Goal: Task Accomplishment & Management: Complete application form

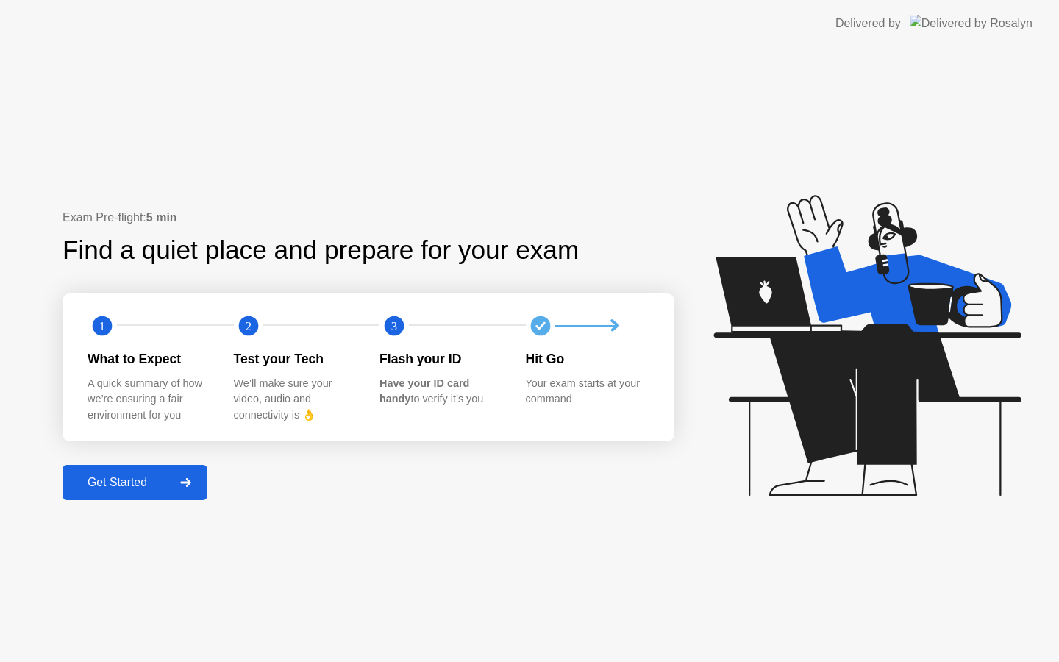
click at [112, 483] on div "Get Started" at bounding box center [117, 482] width 101 height 13
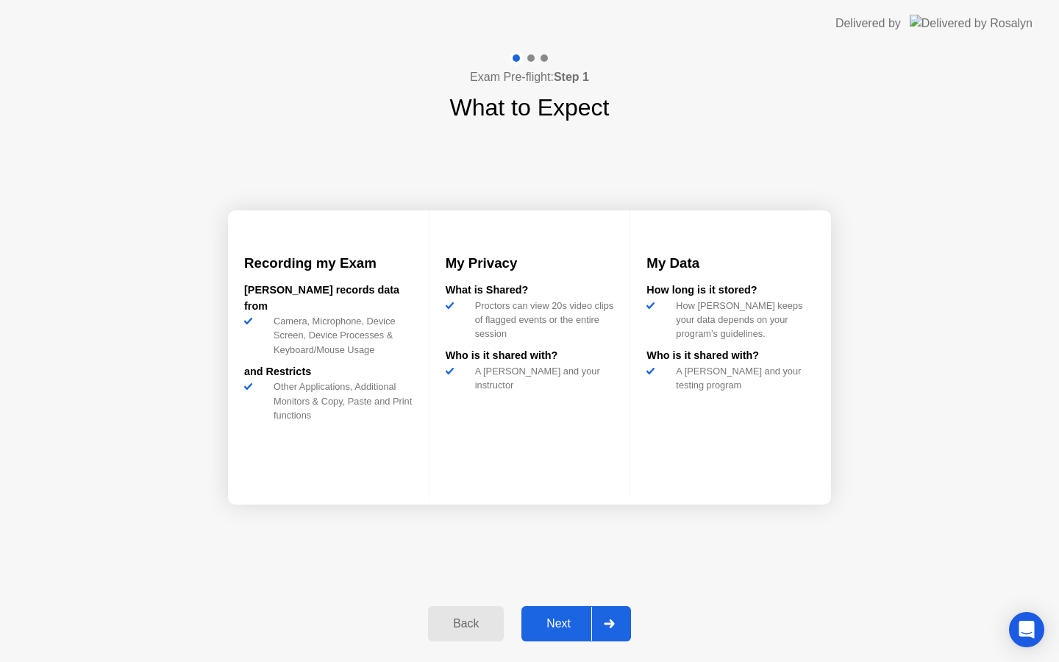
click at [558, 603] on div "Back Next" at bounding box center [529, 624] width 221 height 68
click at [557, 621] on div "Next" at bounding box center [558, 623] width 65 height 13
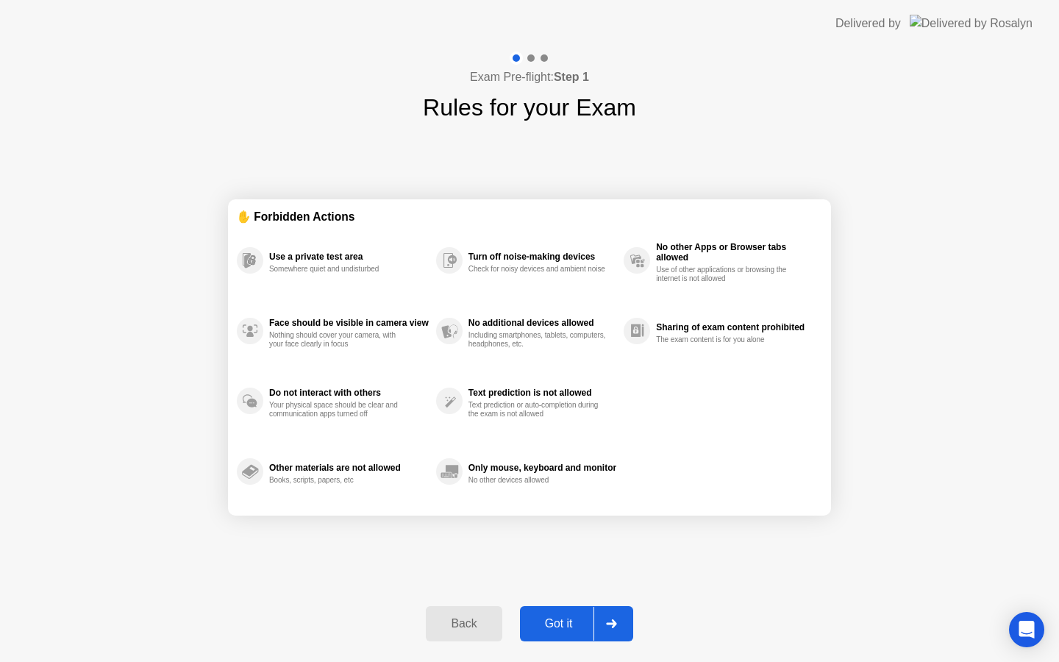
click at [557, 621] on div "Got it" at bounding box center [558, 623] width 69 height 13
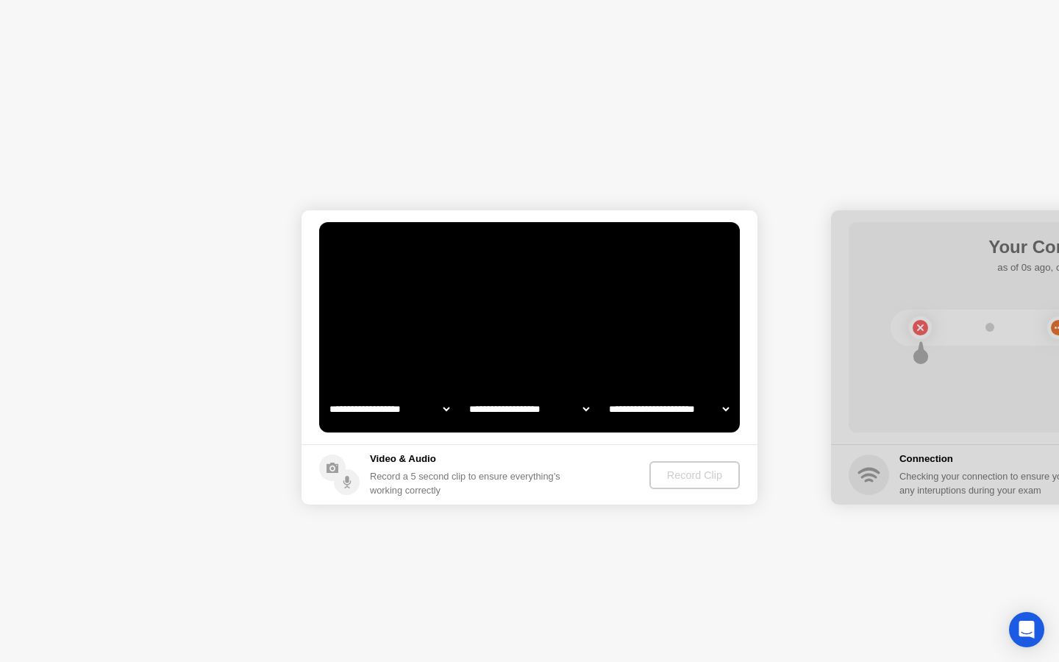
select select "**********"
select select "*******"
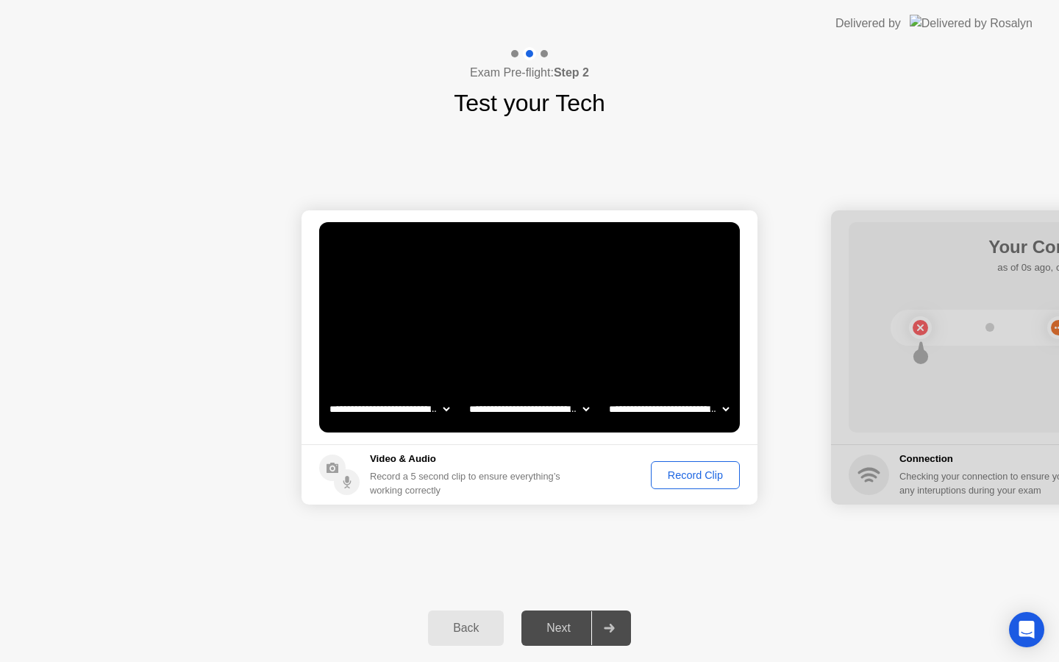
click at [704, 477] on div "Record Clip" at bounding box center [695, 475] width 79 height 12
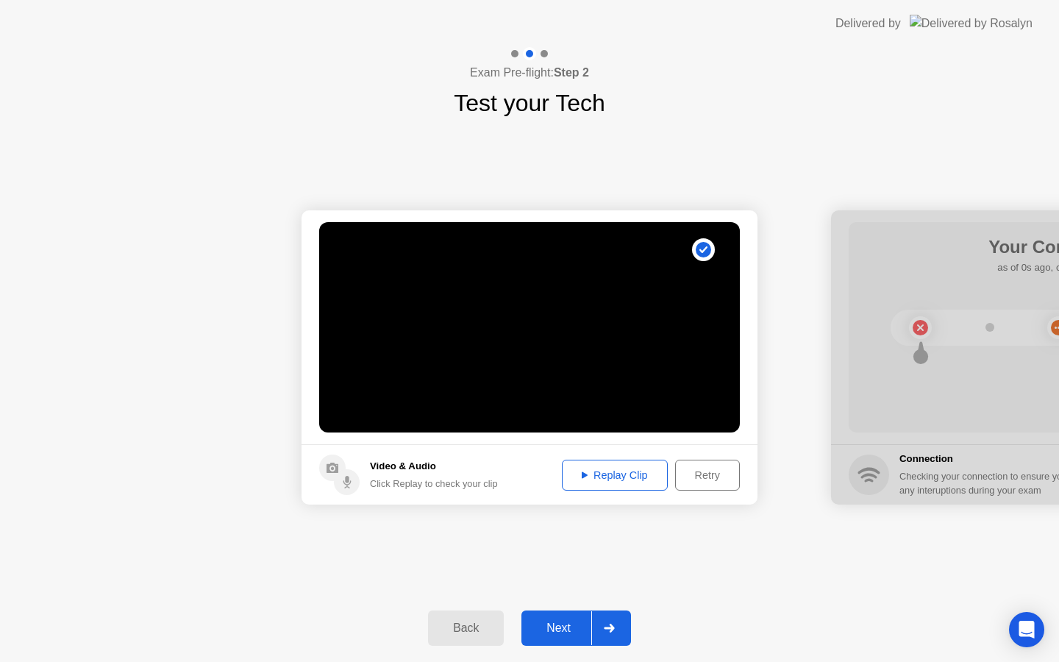
click at [547, 624] on div "Next" at bounding box center [558, 627] width 65 height 13
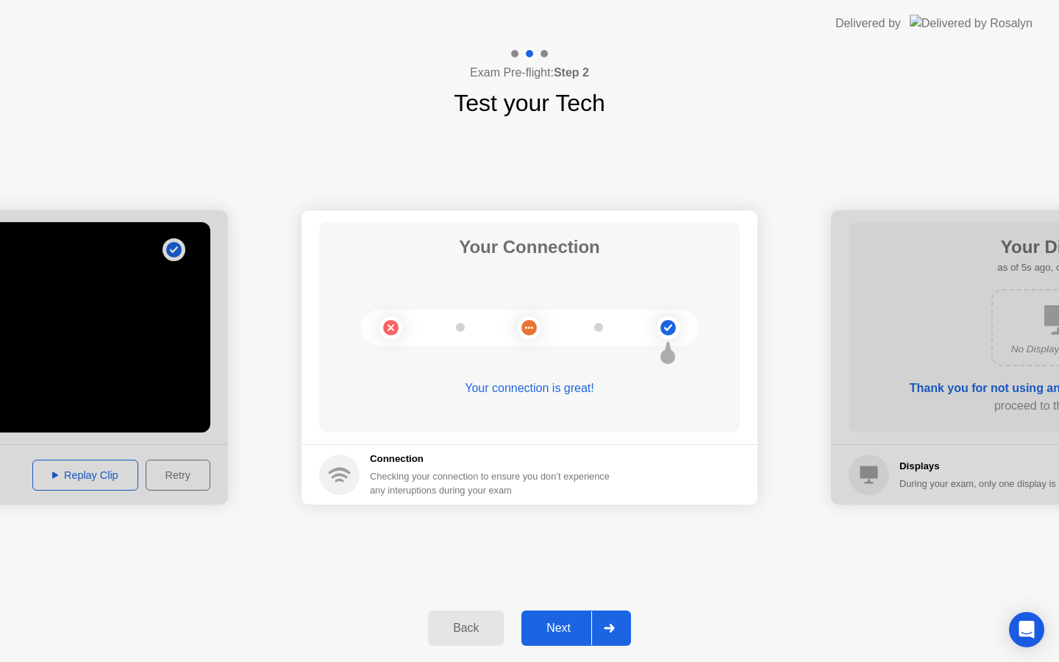
click at [547, 614] on button "Next" at bounding box center [576, 627] width 110 height 35
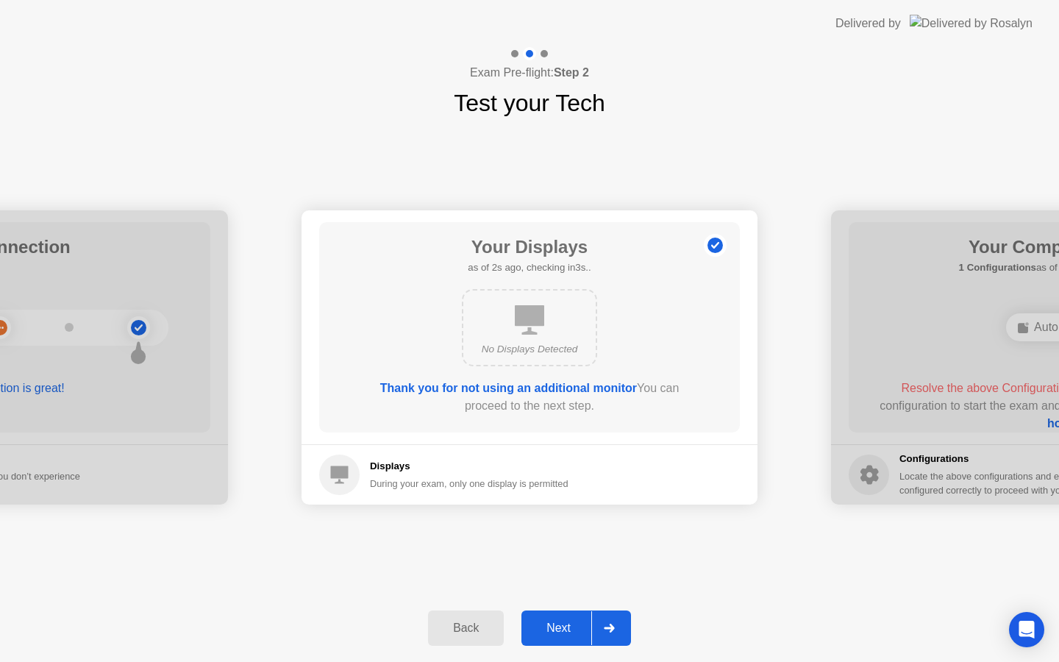
click at [547, 627] on div "Next" at bounding box center [558, 627] width 65 height 13
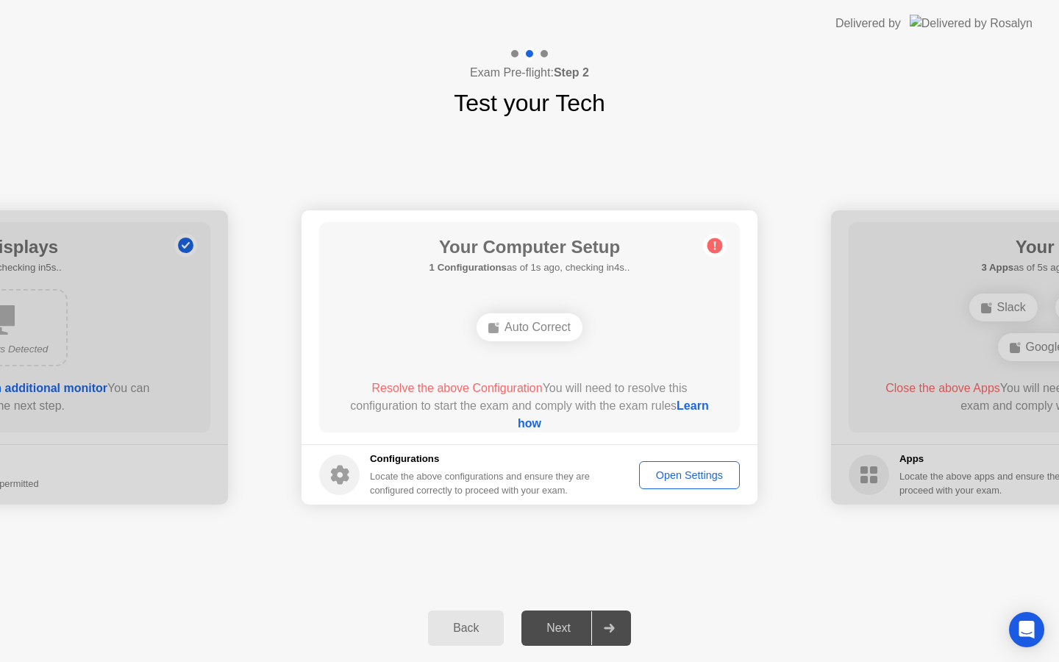
click at [565, 628] on div "Next" at bounding box center [558, 627] width 65 height 13
click at [519, 325] on div "Auto Correct" at bounding box center [529, 327] width 106 height 28
click at [715, 243] on icon at bounding box center [715, 246] width 2 height 8
click at [674, 469] on div "Open Settings" at bounding box center [689, 475] width 90 height 12
click at [540, 332] on div "Auto Correct" at bounding box center [529, 327] width 106 height 28
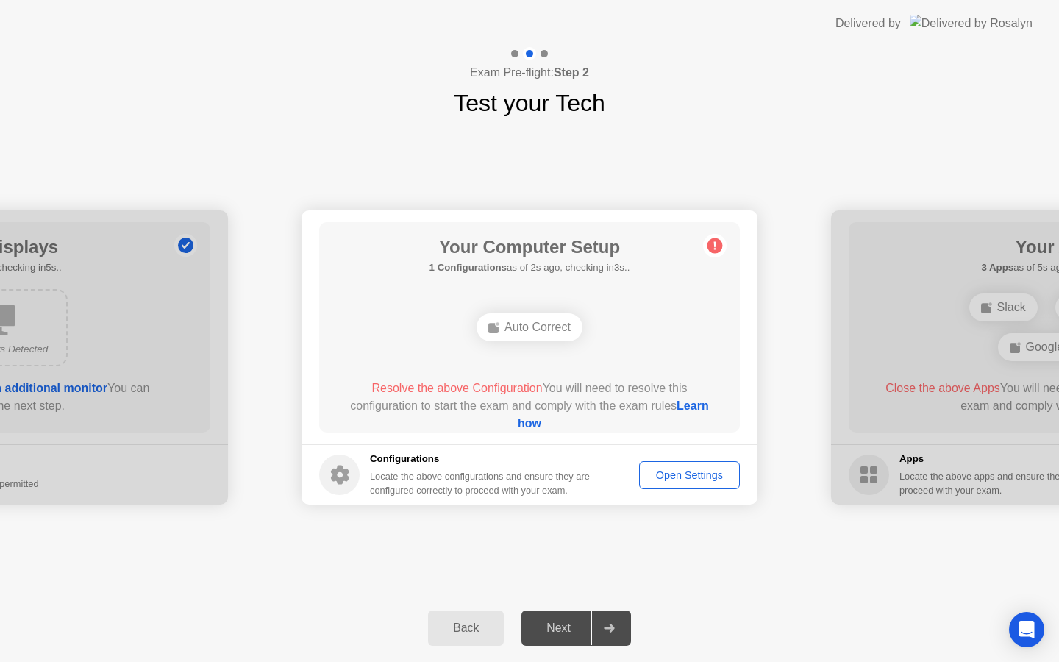
click at [680, 470] on div "Open Settings" at bounding box center [689, 475] width 90 height 12
click at [513, 323] on div "Auto Correct" at bounding box center [529, 327] width 106 height 28
click at [679, 474] on div "Open Settings" at bounding box center [689, 475] width 90 height 12
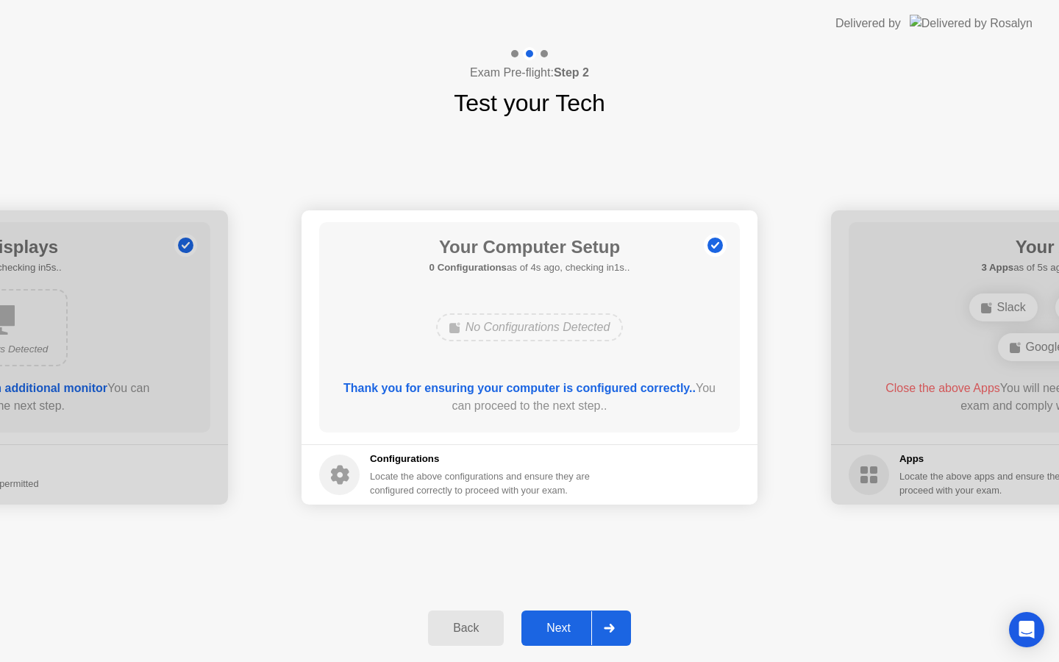
click at [566, 635] on div "Next" at bounding box center [558, 627] width 65 height 13
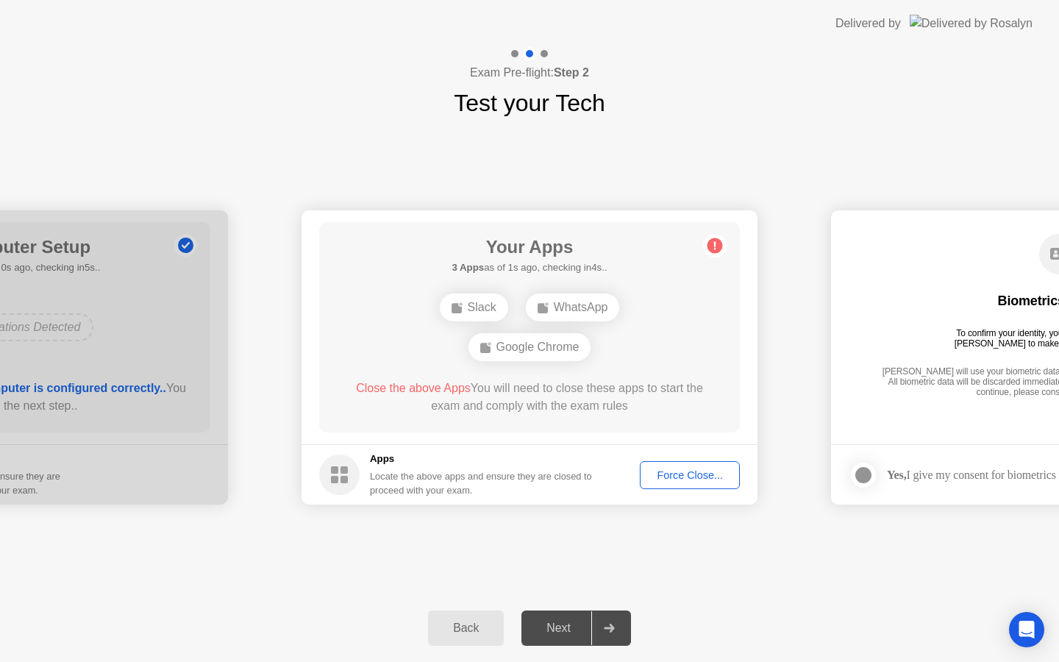
click at [710, 470] on div "Force Close..." at bounding box center [690, 475] width 90 height 12
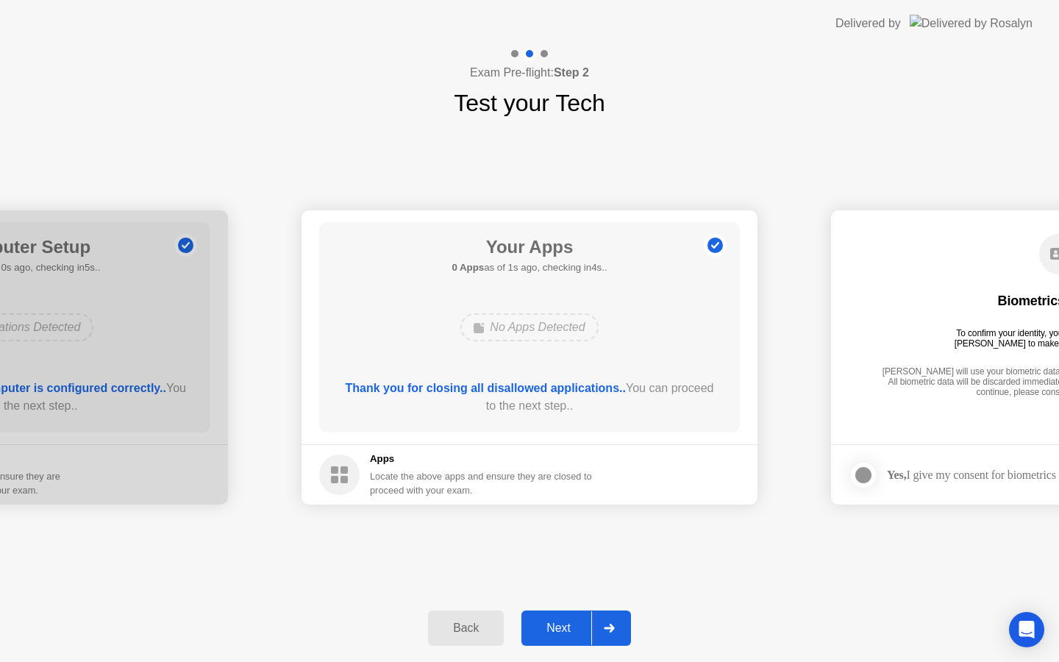
click at [544, 637] on button "Next" at bounding box center [576, 627] width 110 height 35
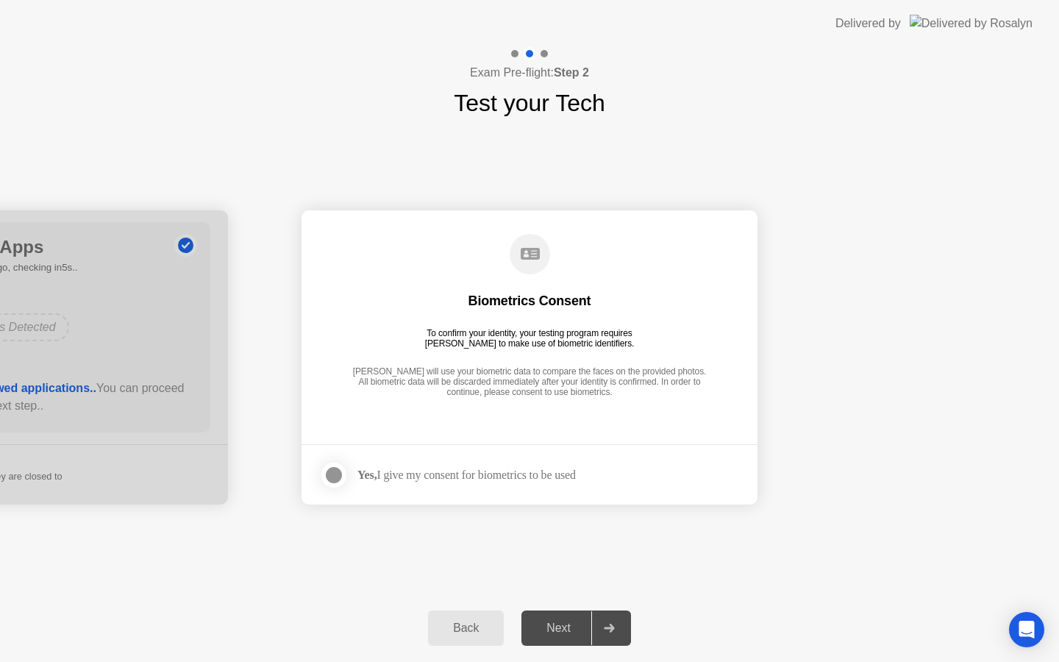
click at [482, 304] on div "Biometrics Consent" at bounding box center [529, 301] width 123 height 18
click at [334, 467] on div at bounding box center [334, 475] width 18 height 18
click at [549, 612] on button "Next" at bounding box center [576, 627] width 110 height 35
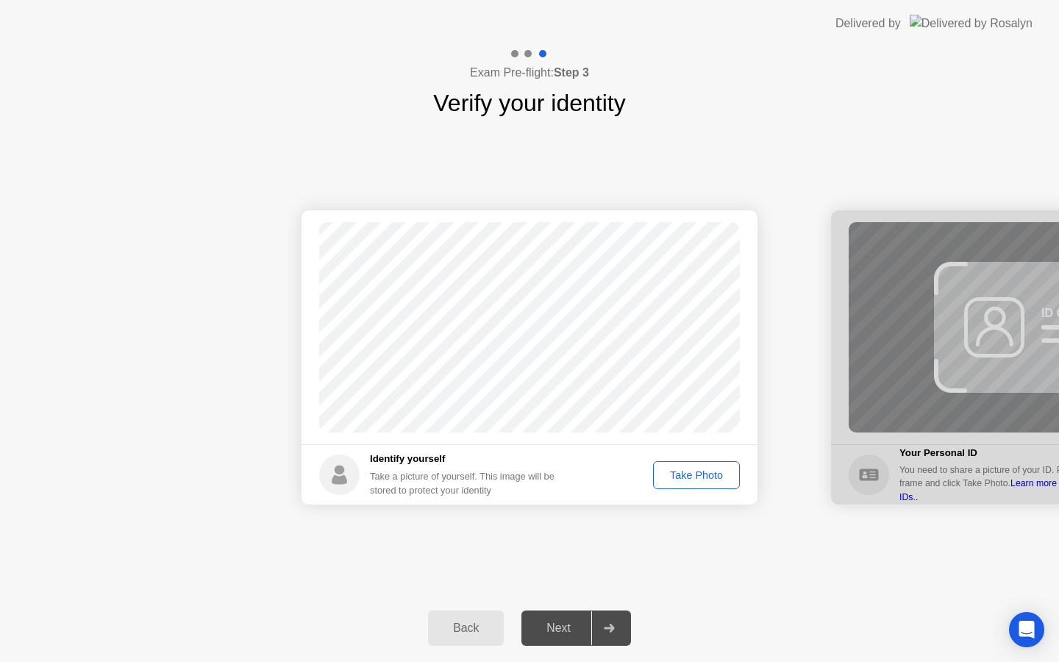
click at [685, 469] on div "Take Photo" at bounding box center [696, 475] width 76 height 12
click at [691, 481] on div "Retake" at bounding box center [705, 475] width 57 height 12
click at [694, 479] on div "Take Photo" at bounding box center [696, 475] width 76 height 12
click at [555, 613] on button "Next" at bounding box center [576, 627] width 110 height 35
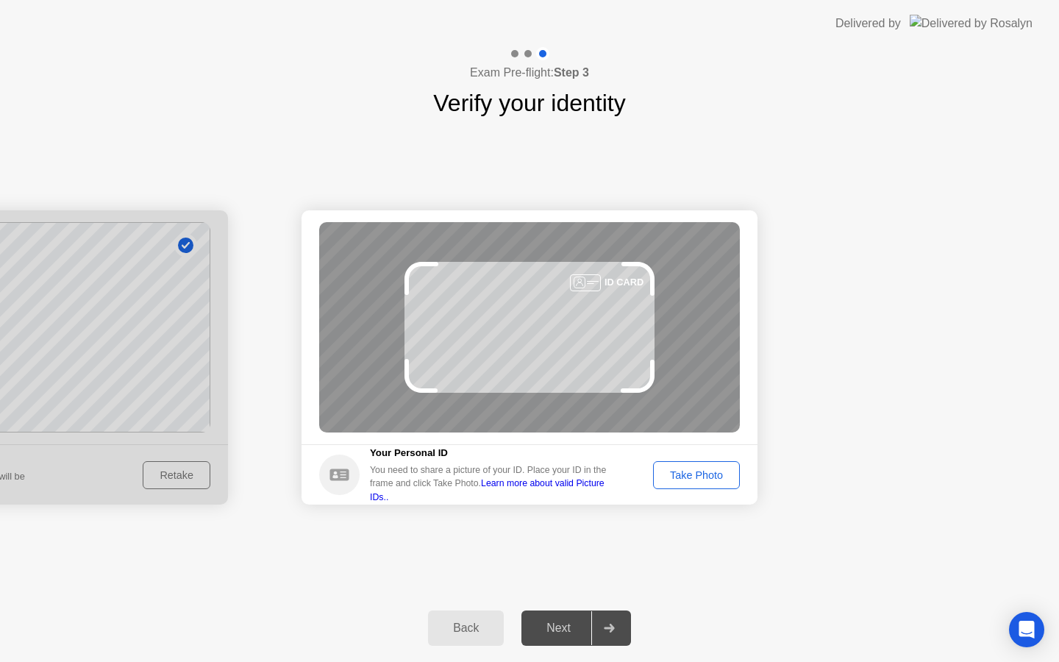
click at [694, 469] on div "Take Photo" at bounding box center [696, 475] width 76 height 12
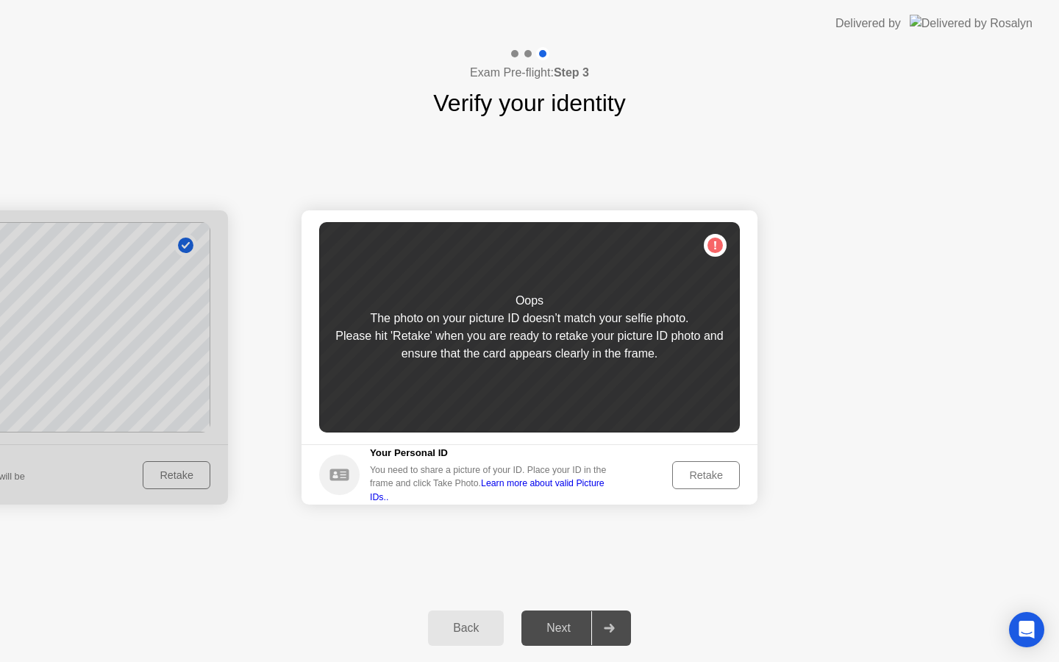
click at [152, 335] on div at bounding box center [0, 357] width 456 height 294
click at [704, 469] on div "Retake" at bounding box center [705, 475] width 57 height 12
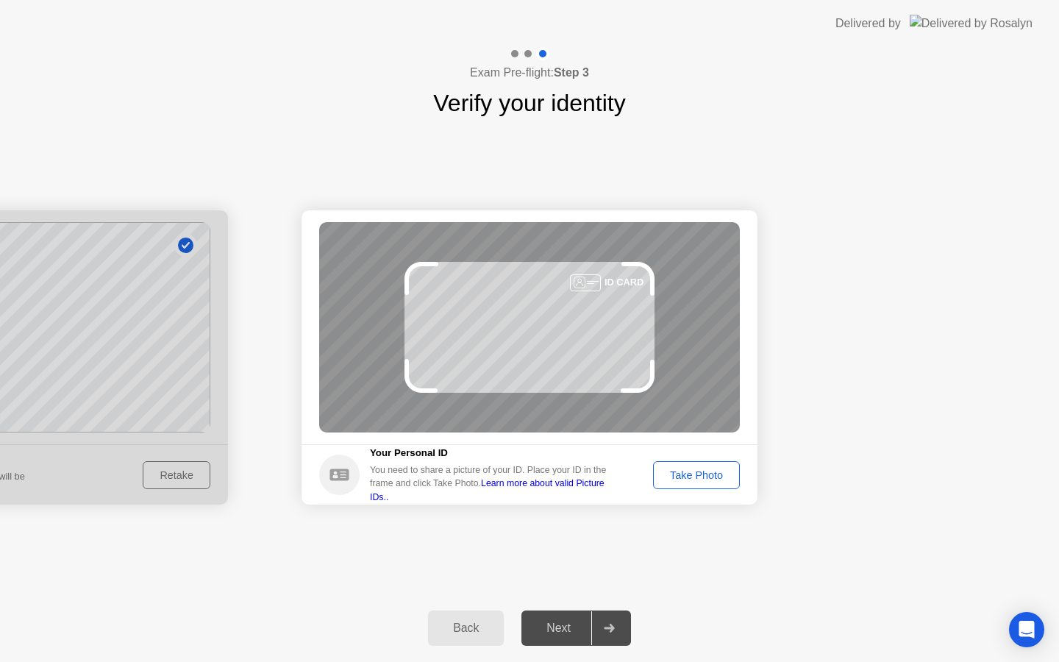
click at [212, 321] on div at bounding box center [0, 357] width 456 height 294
click at [118, 301] on div at bounding box center [0, 357] width 456 height 294
click at [463, 626] on div "Back" at bounding box center [465, 627] width 67 height 13
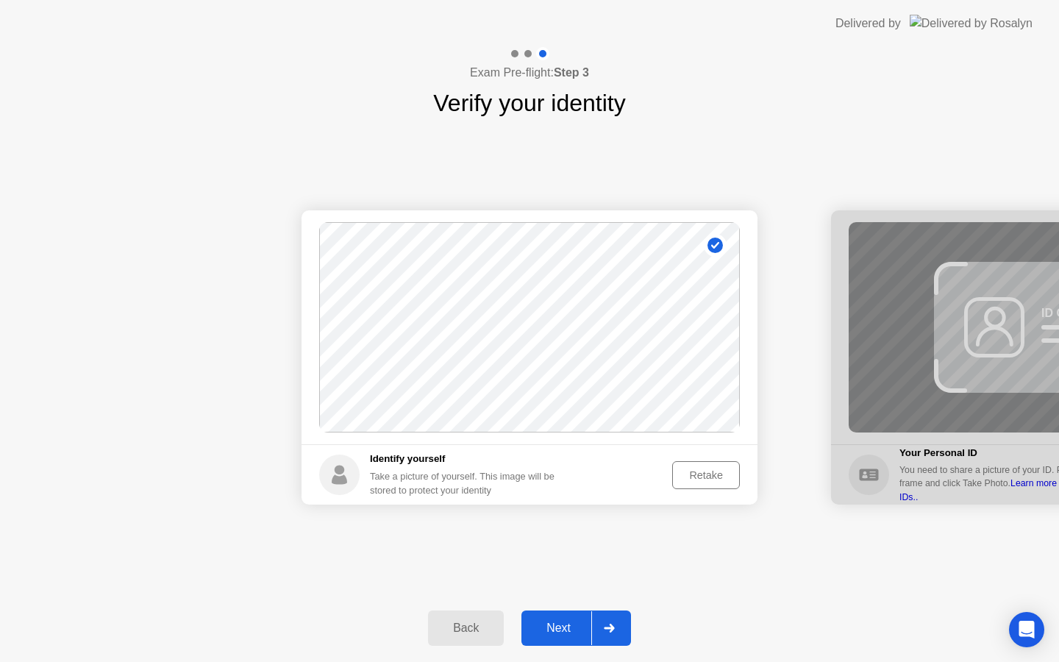
click at [695, 472] on div "Retake" at bounding box center [705, 475] width 57 height 12
click at [693, 472] on div "Take Photo" at bounding box center [696, 475] width 76 height 12
click at [530, 621] on div "Next" at bounding box center [558, 627] width 65 height 13
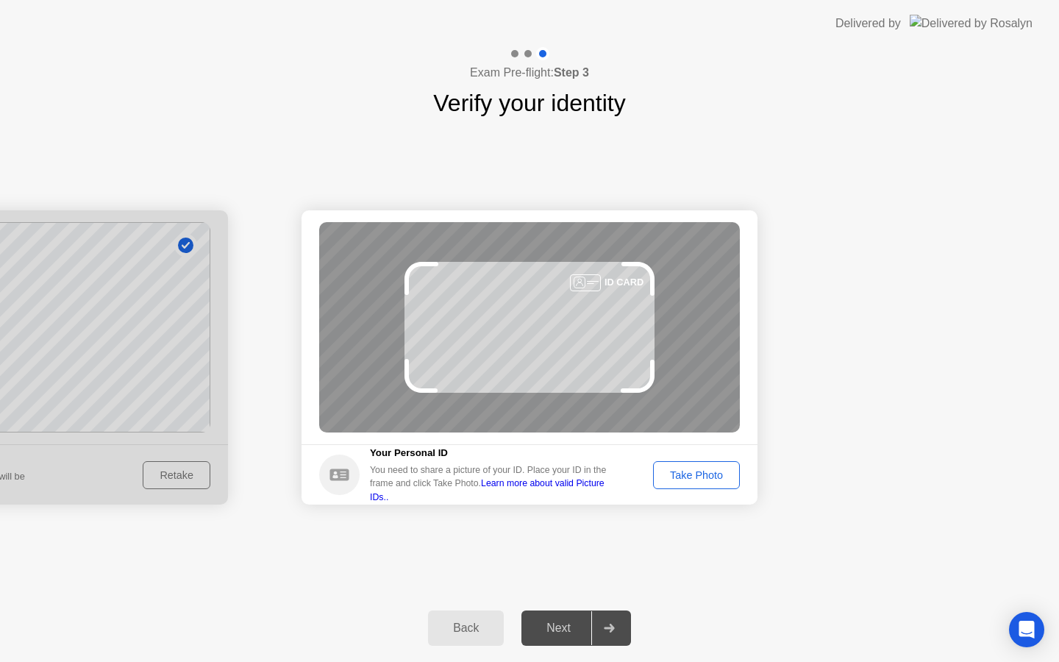
click at [693, 471] on div "Take Photo" at bounding box center [696, 475] width 76 height 12
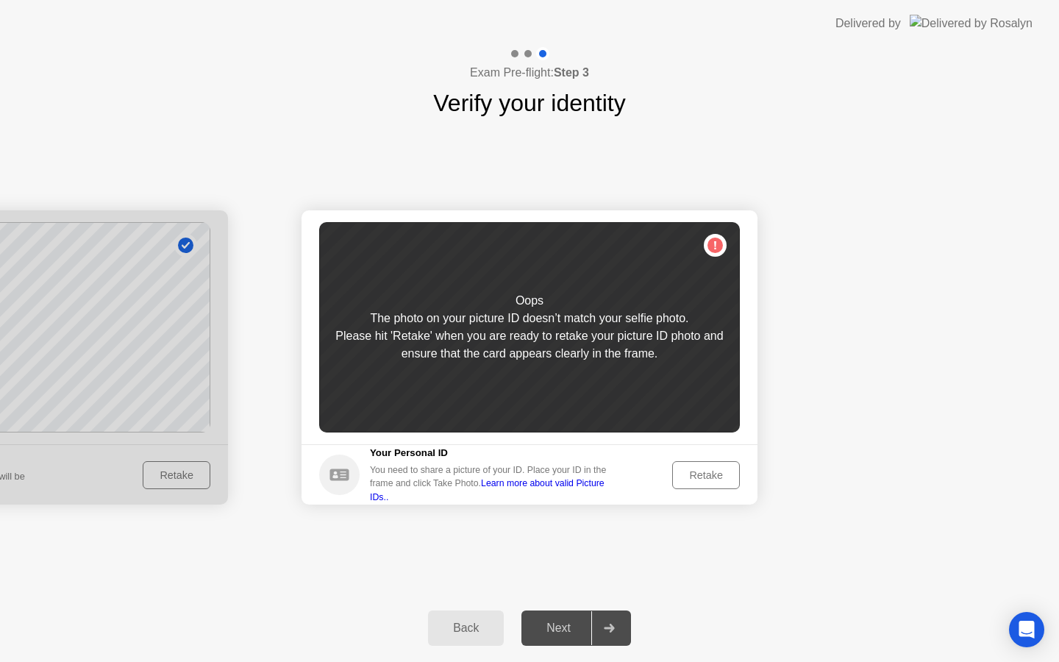
click at [693, 471] on div "Retake" at bounding box center [705, 475] width 57 height 12
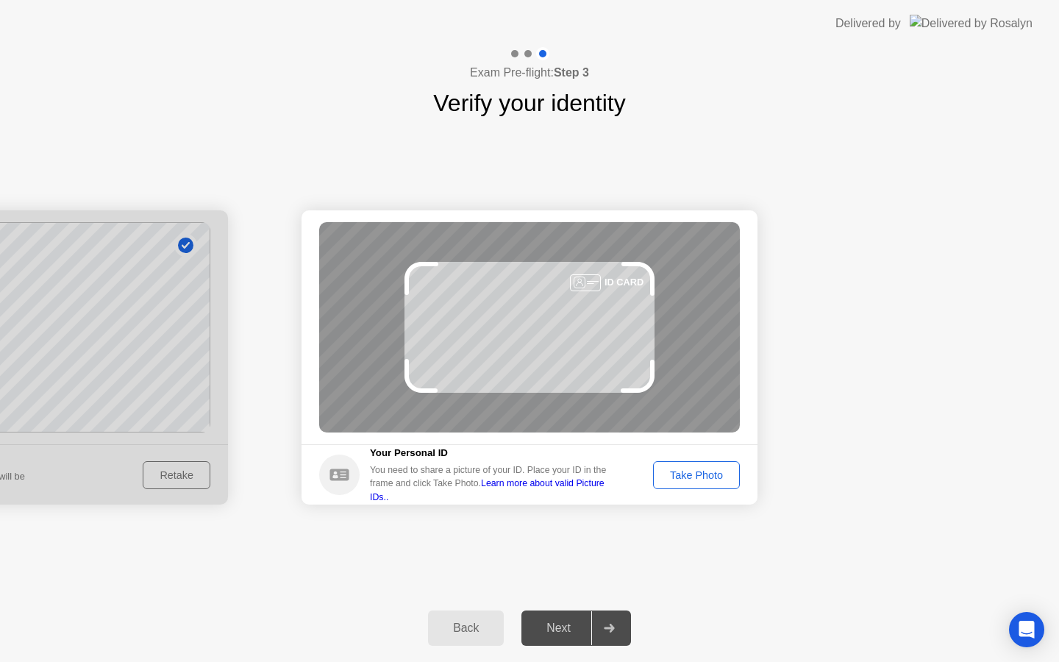
click at [455, 632] on div "Back" at bounding box center [465, 627] width 67 height 13
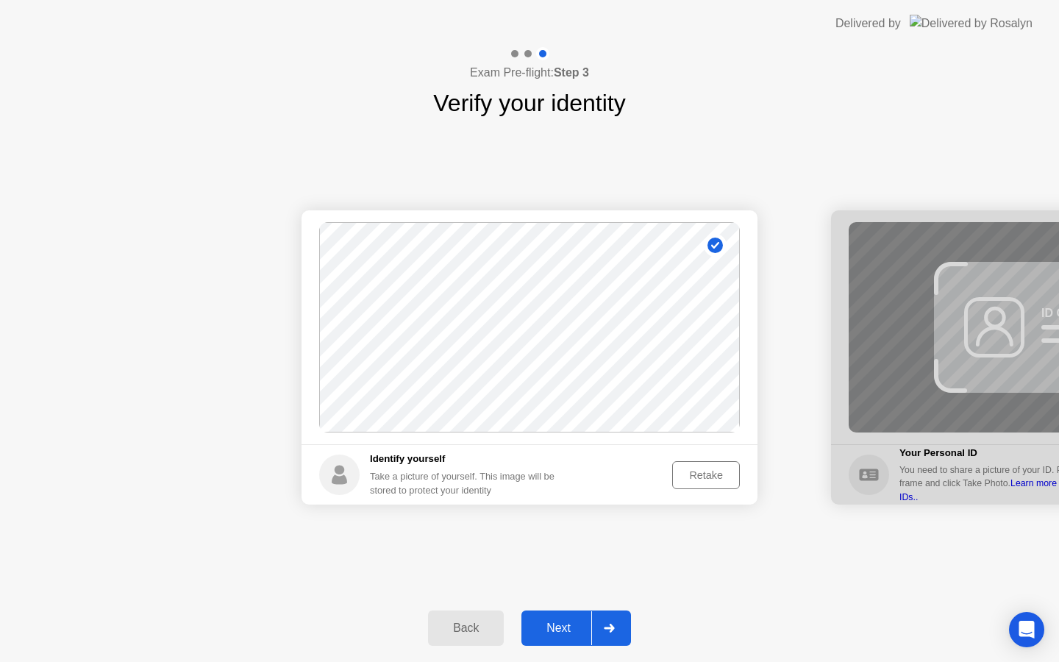
click at [701, 471] on div "Retake" at bounding box center [705, 475] width 57 height 12
click at [697, 471] on div "Take Photo" at bounding box center [696, 475] width 76 height 12
click at [569, 624] on div "Next" at bounding box center [558, 627] width 65 height 13
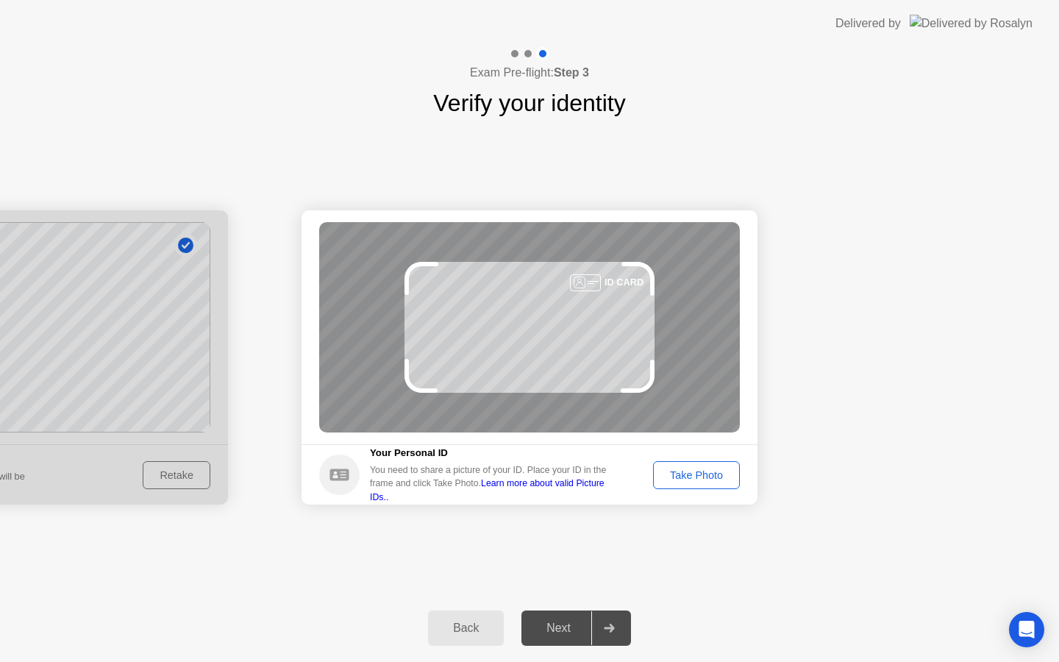
click at [671, 476] on div "Take Photo" at bounding box center [696, 475] width 76 height 12
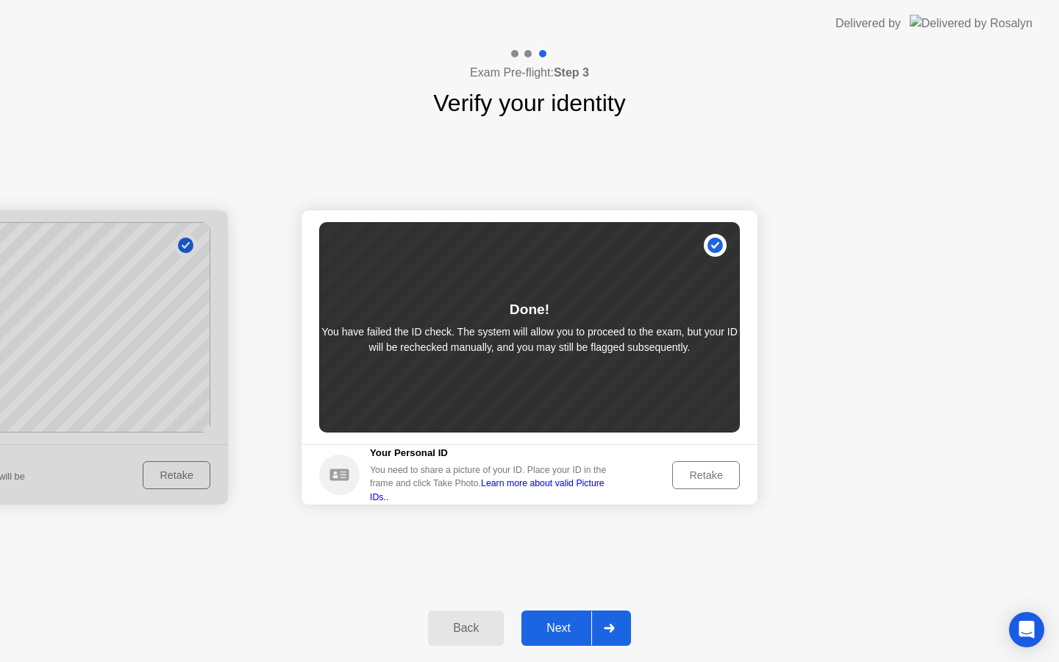
click at [560, 635] on div "Next" at bounding box center [558, 627] width 65 height 13
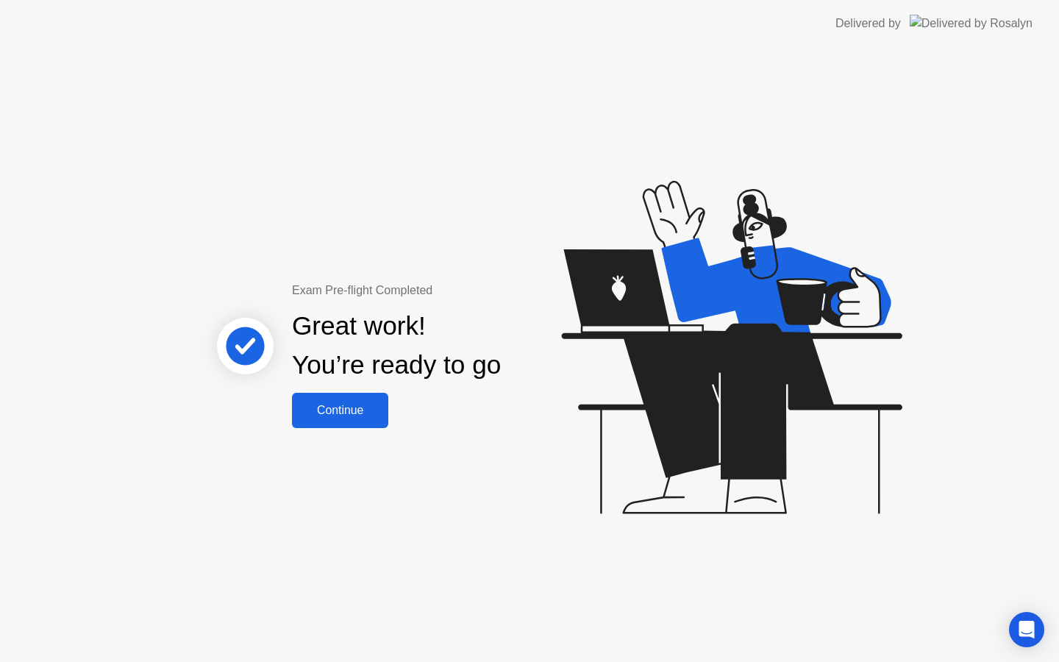
click at [332, 405] on div "Continue" at bounding box center [339, 410] width 87 height 13
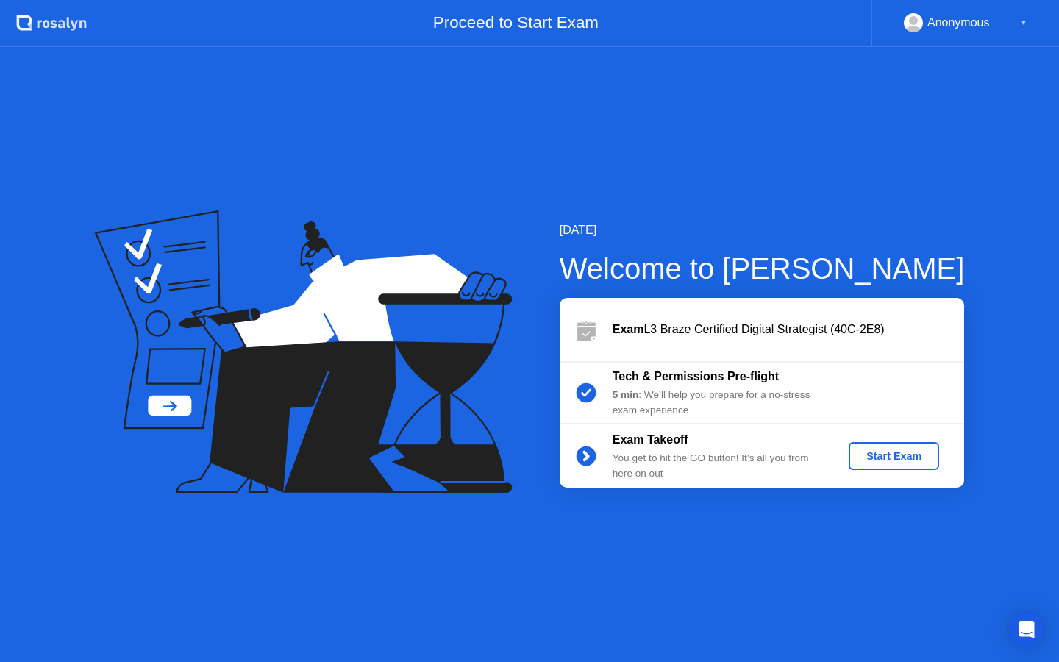
click at [887, 450] on div "Start Exam" at bounding box center [893, 456] width 79 height 12
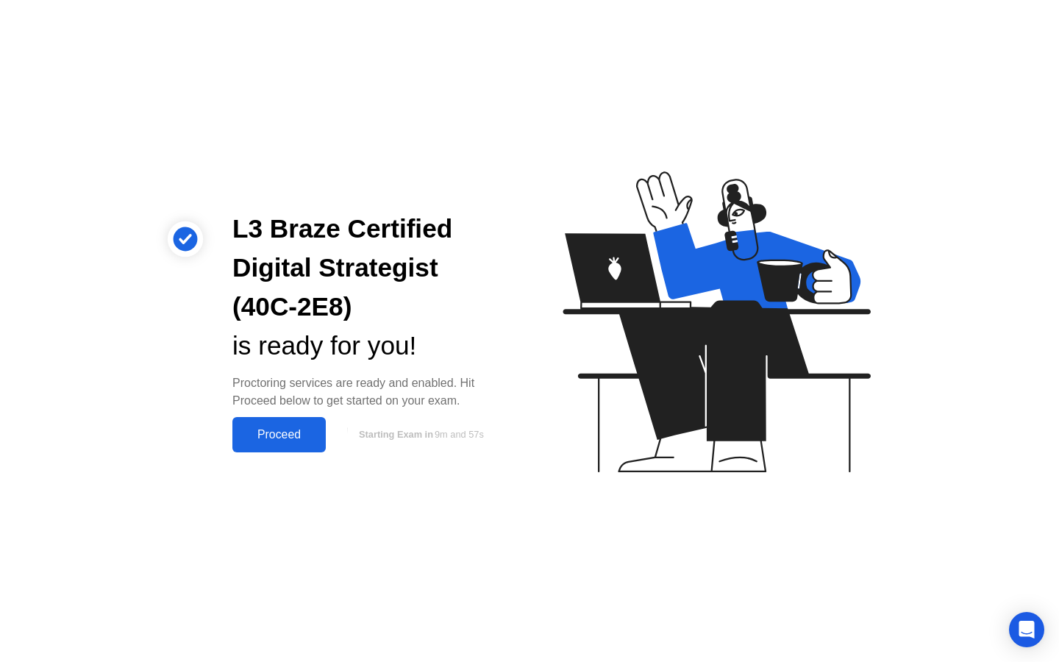
click at [285, 435] on div "Proceed" at bounding box center [279, 434] width 85 height 13
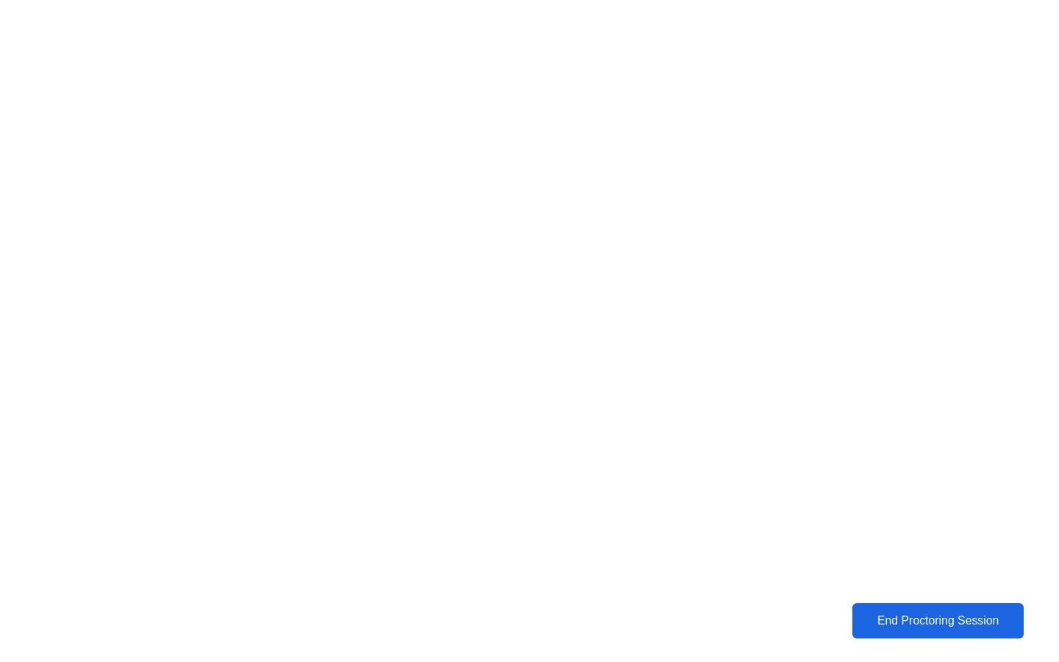
click at [940, 614] on div "End Proctoring Session" at bounding box center [938, 620] width 162 height 13
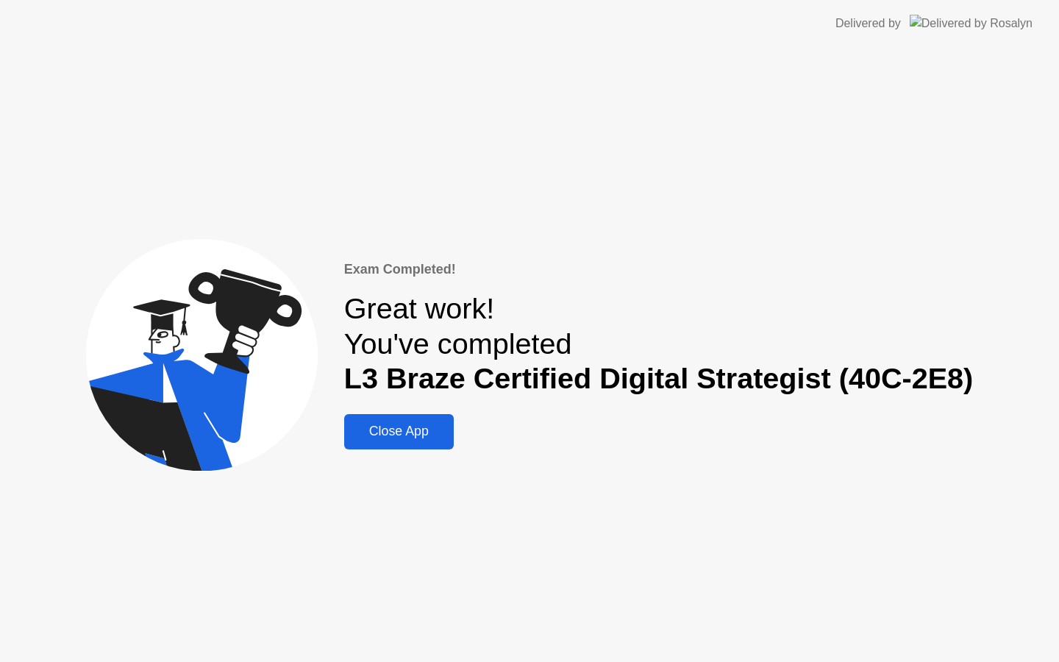
click at [399, 433] on div "Close App" at bounding box center [399, 431] width 101 height 15
